Goal: Task Accomplishment & Management: Complete application form

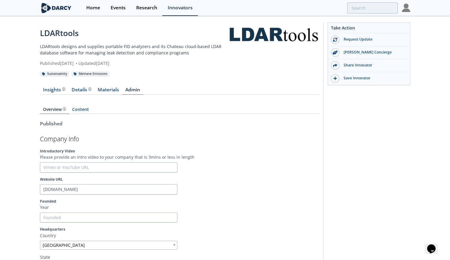
click at [51, 7] on img at bounding box center [56, 8] width 33 height 11
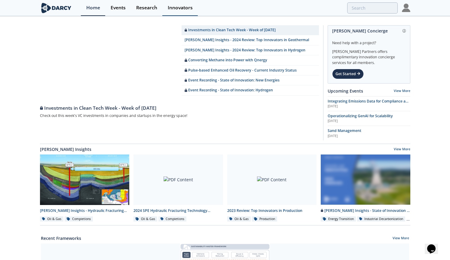
click at [184, 9] on div "Innovators" at bounding box center [180, 7] width 25 height 5
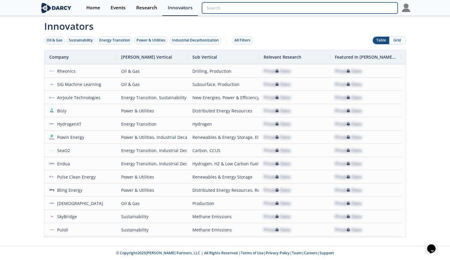
click at [374, 10] on input "search" at bounding box center [299, 7] width 195 height 11
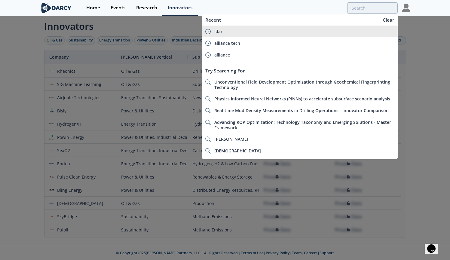
click at [235, 29] on div "ldar" at bounding box center [304, 31] width 180 height 5
type input "ldar"
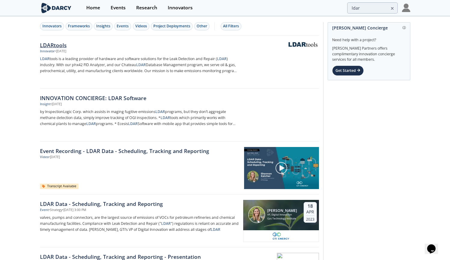
click at [52, 46] on div "LDARtools" at bounding box center [139, 45] width 199 height 8
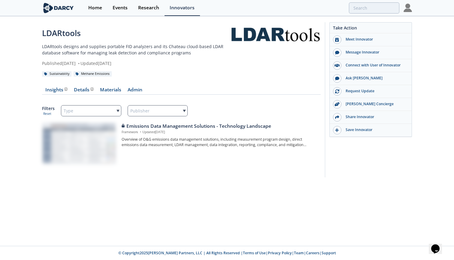
click at [90, 145] on div at bounding box center [79, 144] width 74 height 42
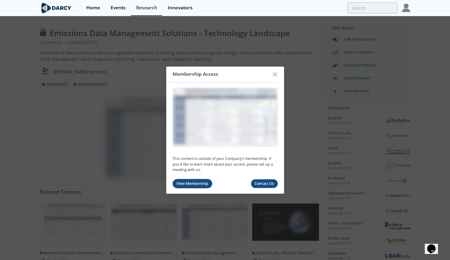
click at [197, 184] on link "View Membership" at bounding box center [192, 183] width 40 height 9
click at [274, 75] on icon at bounding box center [275, 74] width 4 height 4
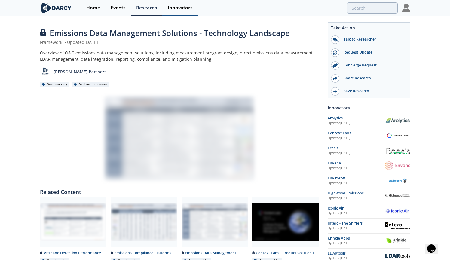
click at [179, 6] on div "Innovators" at bounding box center [180, 7] width 25 height 5
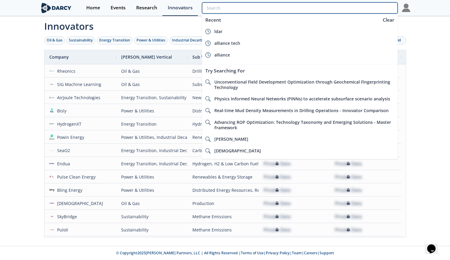
click at [370, 6] on input "search" at bounding box center [299, 7] width 195 height 11
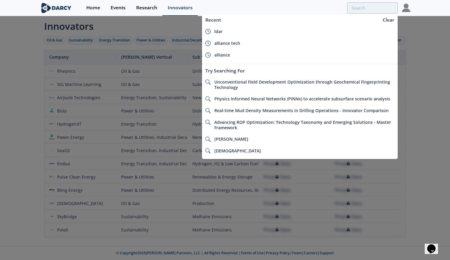
click at [29, 152] on div at bounding box center [225, 130] width 450 height 260
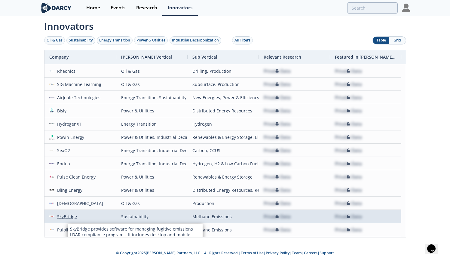
click at [69, 216] on div "SkyBridge" at bounding box center [65, 216] width 23 height 13
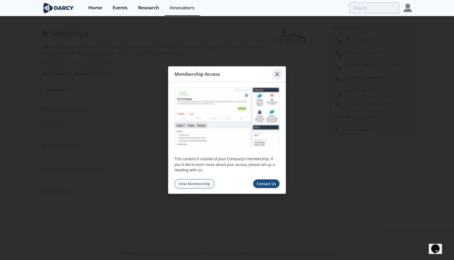
click at [280, 72] on icon at bounding box center [277, 73] width 7 height 7
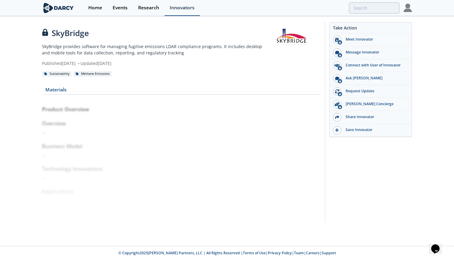
click at [180, 7] on div "Innovators" at bounding box center [182, 7] width 25 height 5
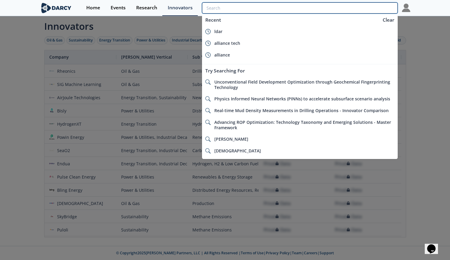
click at [367, 8] on input "search" at bounding box center [299, 7] width 195 height 11
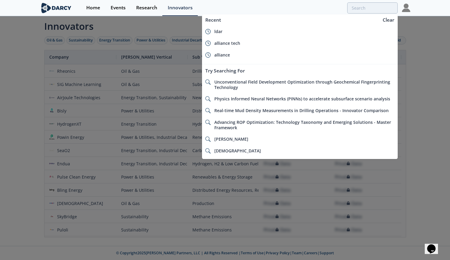
click at [212, 31] on li "ldar" at bounding box center [299, 32] width 195 height 12
type input "ldar"
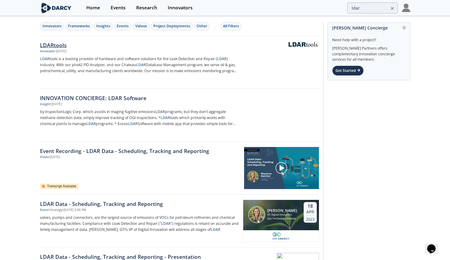
click at [59, 45] on div "LDARtools" at bounding box center [139, 45] width 199 height 8
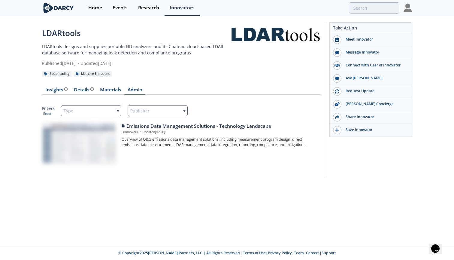
click at [135, 91] on link "Admin" at bounding box center [134, 90] width 21 height 7
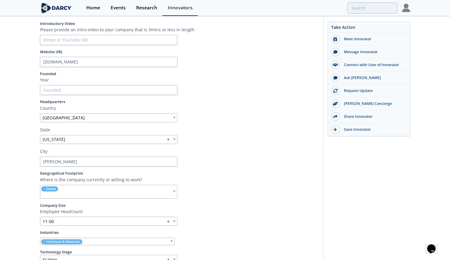
scroll to position [116, 0]
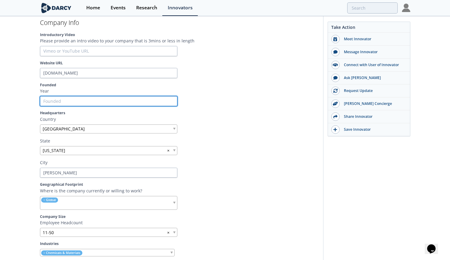
type input "-1"
click at [171, 101] on input "-1" at bounding box center [108, 101] width 137 height 10
type input "2"
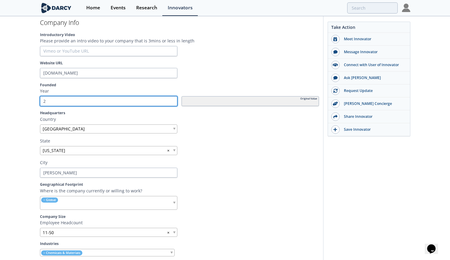
type input "20"
type input "201"
type input "2011"
click at [239, 150] on div at bounding box center [249, 150] width 137 height 9
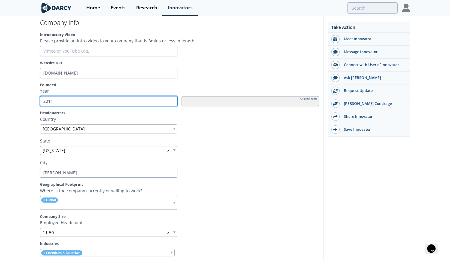
click at [99, 99] on input "2011" at bounding box center [108, 101] width 137 height 10
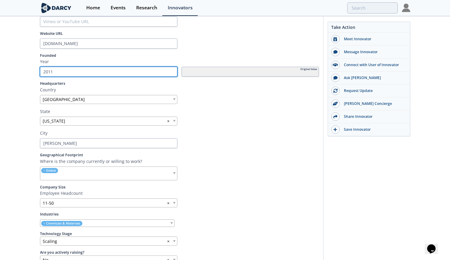
scroll to position [132, 0]
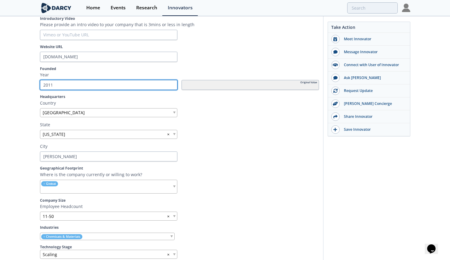
type input "201"
type input "2016"
type input "201"
type input "20"
type input "206"
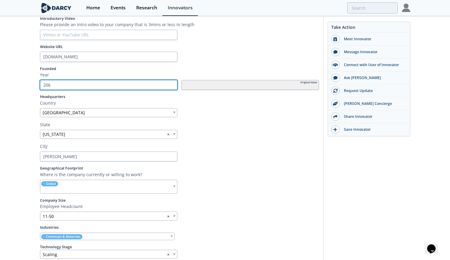
type input "20"
type input "200"
type input "2006"
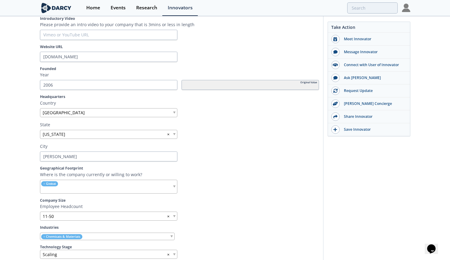
click at [254, 147] on p "City" at bounding box center [179, 146] width 279 height 6
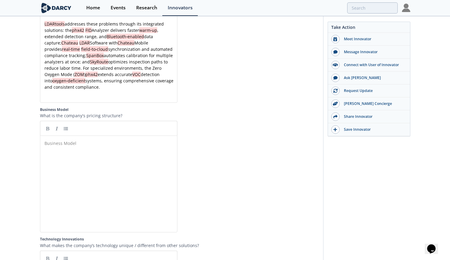
scroll to position [1021, 0]
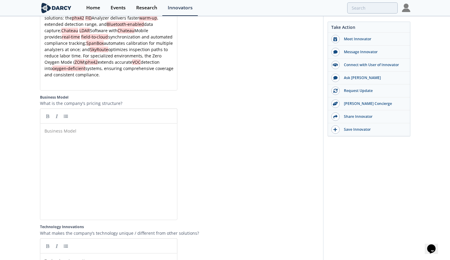
click at [79, 134] on pre "​" at bounding box center [110, 131] width 135 height 6
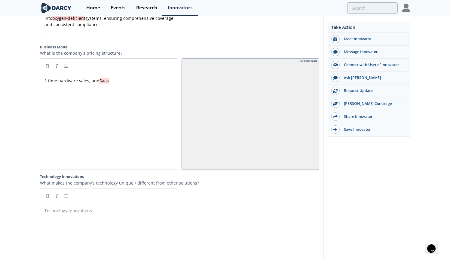
scroll to position [1072, 0]
type textarea "1 time hardware sales, and Saas."
drag, startPoint x: 113, startPoint y: 83, endPoint x: 28, endPoint y: 87, distance: 85.4
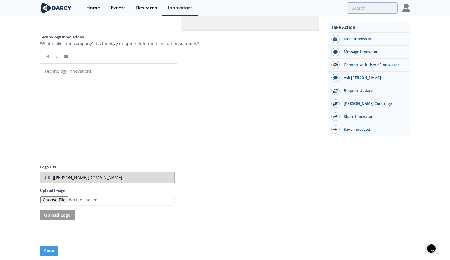
click at [100, 82] on div "Technology Innovations ​" at bounding box center [113, 116] width 140 height 99
click at [205, 98] on div at bounding box center [249, 104] width 137 height 111
click at [146, 84] on div "Technology Innovations ​" at bounding box center [113, 116] width 140 height 99
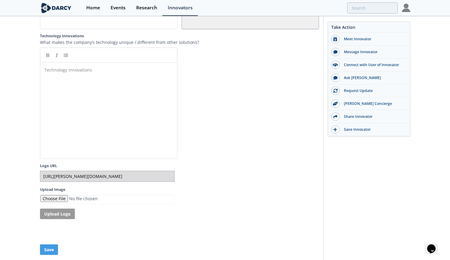
scroll to position [1223, 0]
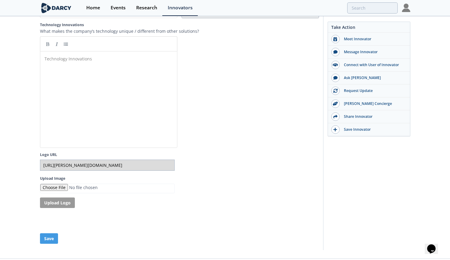
click at [216, 83] on div at bounding box center [249, 91] width 137 height 111
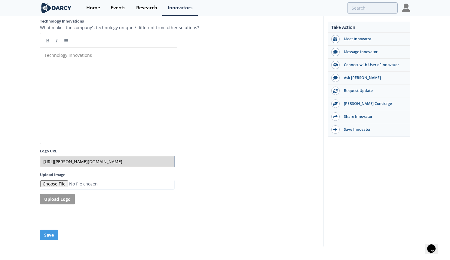
scroll to position [1241, 0]
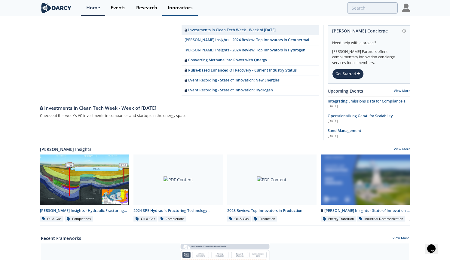
click at [178, 5] on div "Innovators" at bounding box center [180, 7] width 25 height 5
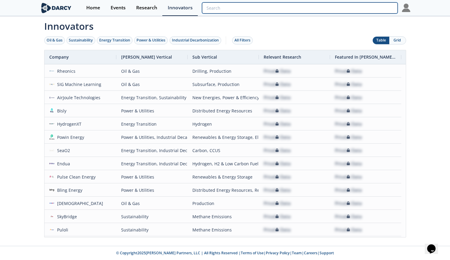
click at [368, 9] on input "search" at bounding box center [299, 7] width 195 height 11
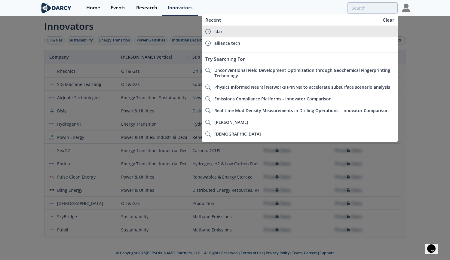
click at [258, 29] on div "ldar" at bounding box center [304, 31] width 180 height 5
type input "ldar"
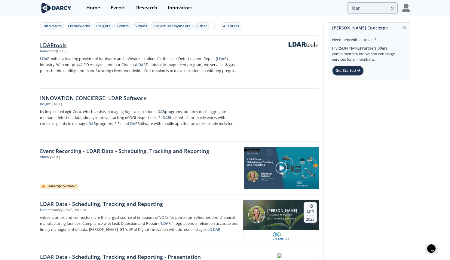
click at [58, 44] on div "LDARtools" at bounding box center [139, 45] width 199 height 8
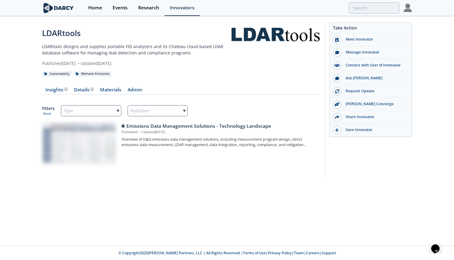
click at [146, 112] on span "Publisher" at bounding box center [139, 111] width 19 height 8
click at [146, 111] on span "Publisher" at bounding box center [139, 111] width 19 height 8
click at [113, 109] on div "Type" at bounding box center [91, 110] width 60 height 11
click at [133, 89] on link "Admin" at bounding box center [134, 90] width 21 height 7
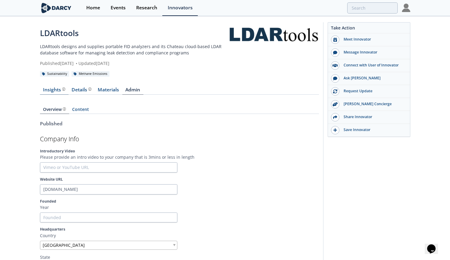
click at [56, 89] on div "Insights The [PERSON_NAME] Research team’s summarized opinion of the innovator,…" at bounding box center [54, 89] width 22 height 5
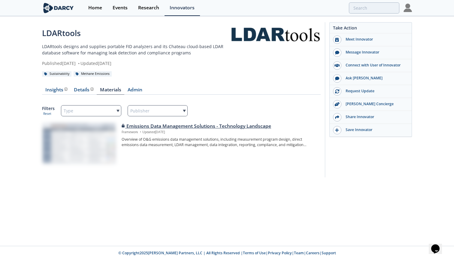
click at [85, 144] on div at bounding box center [79, 144] width 74 height 42
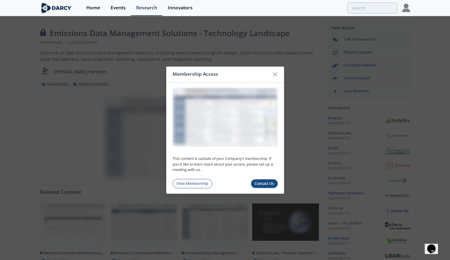
click at [279, 73] on div at bounding box center [274, 73] width 11 height 11
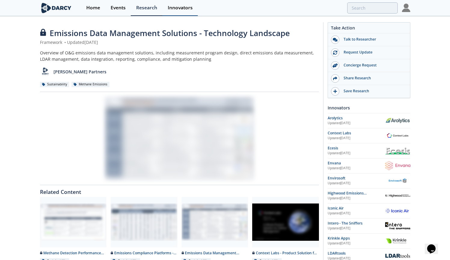
click at [181, 5] on div "Innovators" at bounding box center [180, 7] width 25 height 5
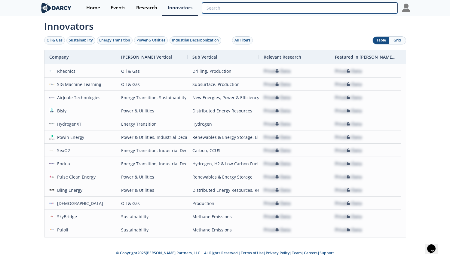
click at [359, 7] on input "search" at bounding box center [299, 7] width 195 height 11
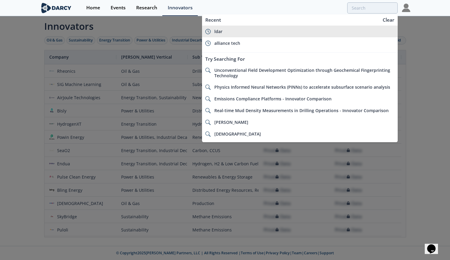
click at [256, 29] on div "ldar" at bounding box center [304, 31] width 180 height 5
type input "ldar"
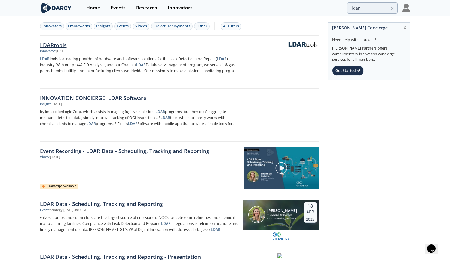
click at [47, 46] on div "LDARtools" at bounding box center [139, 45] width 199 height 8
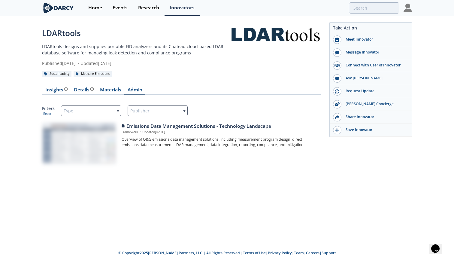
click at [134, 90] on link "Admin" at bounding box center [134, 90] width 21 height 7
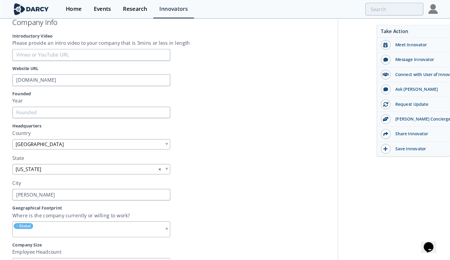
scroll to position [120, 0]
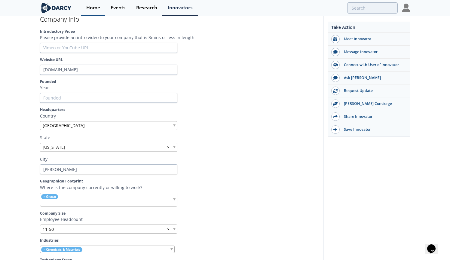
click at [92, 8] on div "Home" at bounding box center [93, 7] width 14 height 5
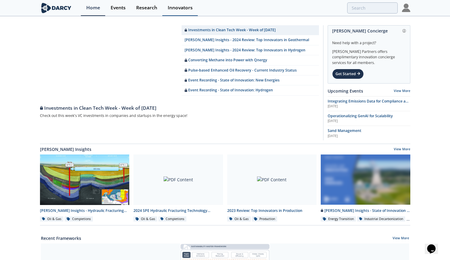
click at [186, 7] on div "Innovators" at bounding box center [180, 7] width 25 height 5
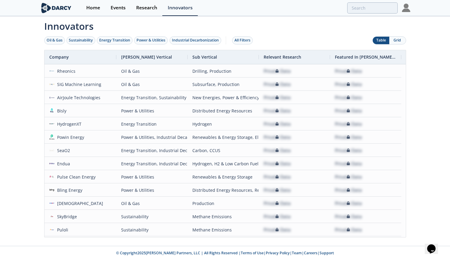
click at [53, 5] on img at bounding box center [56, 8] width 33 height 11
